Goal: Task Accomplishment & Management: Manage account settings

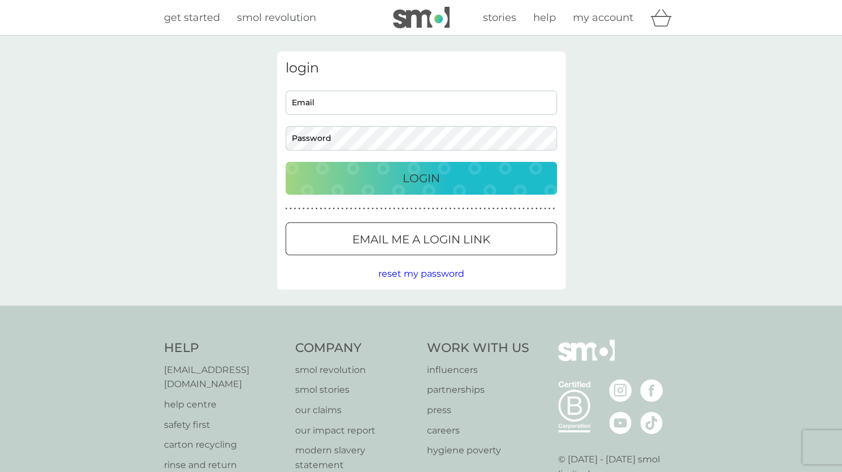
click at [413, 93] on input "Email" at bounding box center [422, 103] width 272 height 24
type input "[EMAIL_ADDRESS][DOMAIN_NAME]"
click at [286, 162] on button "Login" at bounding box center [422, 178] width 272 height 33
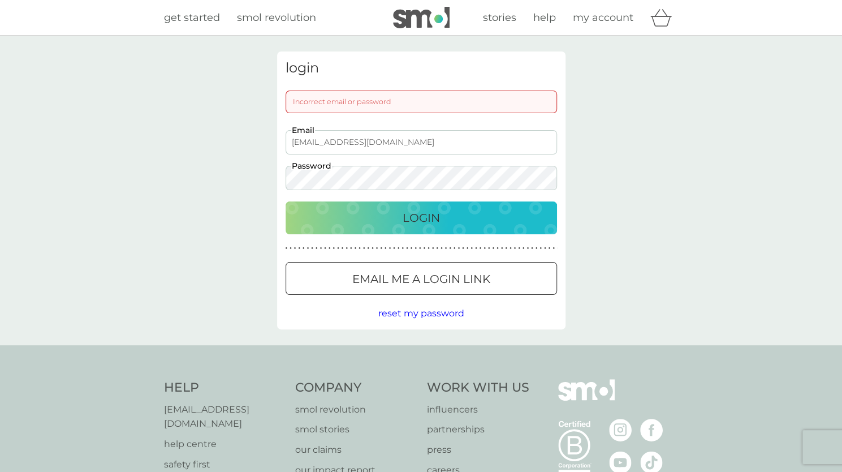
click at [286, 201] on button "Login" at bounding box center [422, 217] width 272 height 33
click at [236, 178] on div "login Incorrect email or password [EMAIL_ADDRESS][DOMAIN_NAME] Email Password L…" at bounding box center [421, 190] width 842 height 309
click at [286, 201] on button "Login" at bounding box center [422, 217] width 272 height 33
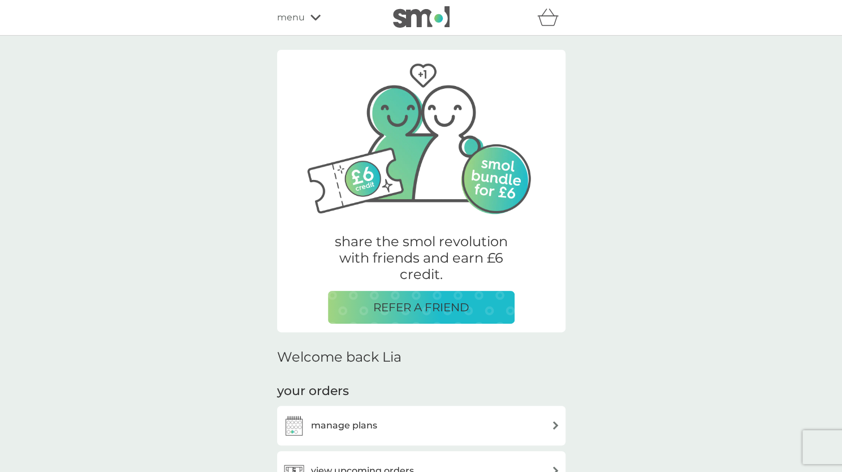
click at [318, 418] on h3 "manage plans" at bounding box center [344, 425] width 66 height 15
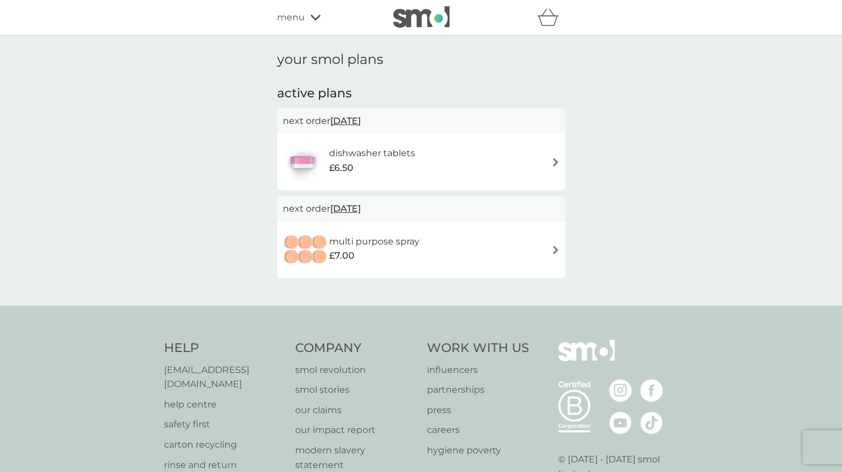
click at [533, 247] on div "multi purpose spray £7.00" at bounding box center [421, 250] width 277 height 40
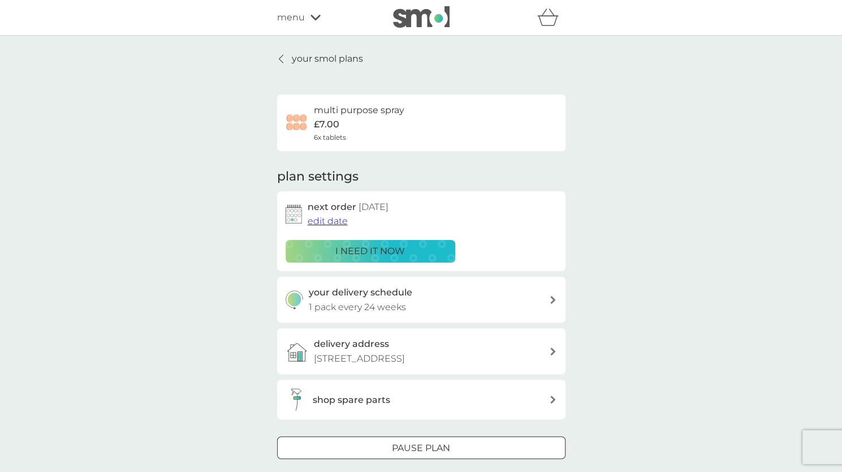
click at [338, 226] on span "edit date" at bounding box center [328, 221] width 40 height 11
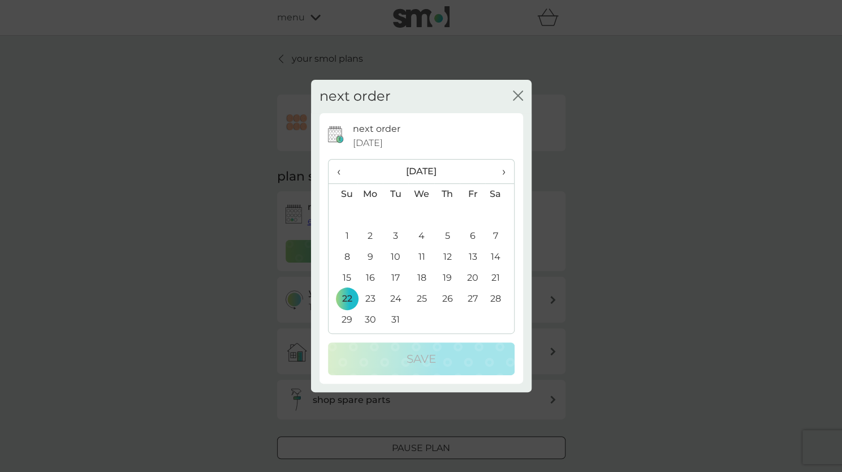
click at [498, 171] on span "›" at bounding box center [499, 172] width 11 height 24
click at [498, 173] on span "›" at bounding box center [499, 172] width 11 height 24
click at [337, 176] on span "‹" at bounding box center [343, 172] width 12 height 24
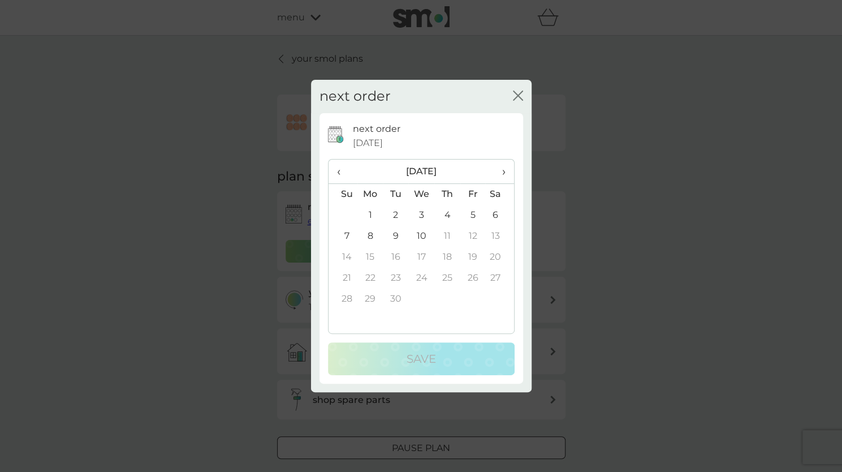
click at [425, 229] on td "10" at bounding box center [421, 236] width 26 height 21
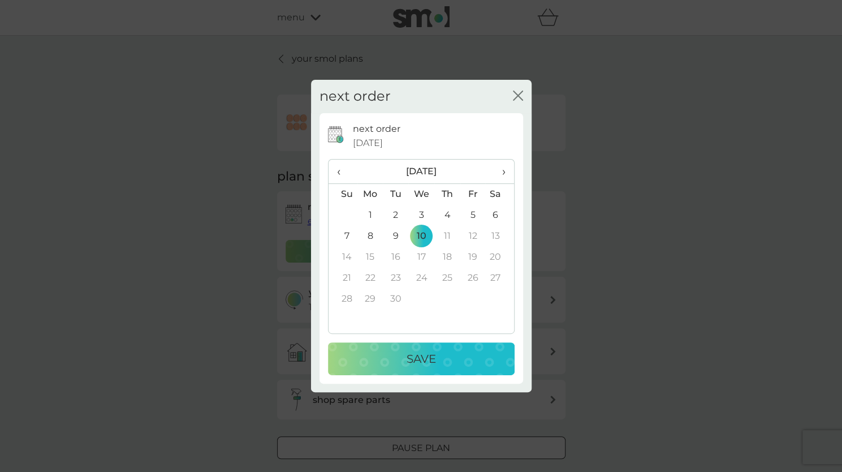
click at [410, 363] on p "Save" at bounding box center [421, 359] width 29 height 18
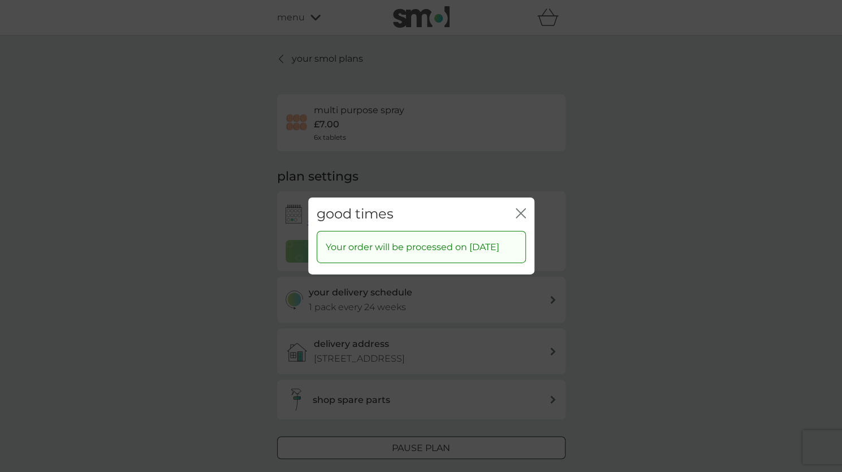
click at [515, 204] on div "good times close" at bounding box center [421, 213] width 226 height 33
click at [522, 208] on icon "close" at bounding box center [521, 213] width 10 height 10
